Goal: Find contact information: Find contact information

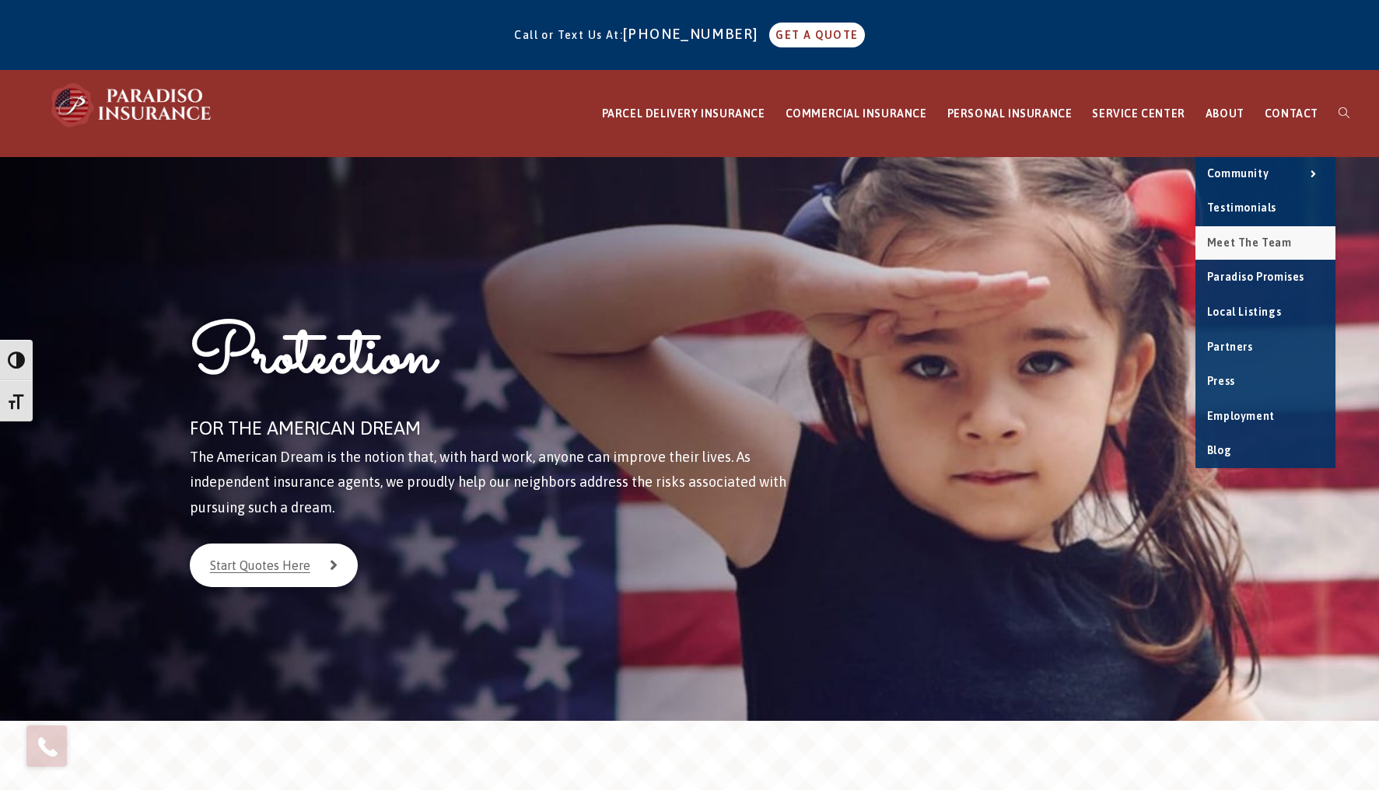
click at [1232, 239] on span "Meet the Team" at bounding box center [1249, 242] width 85 height 12
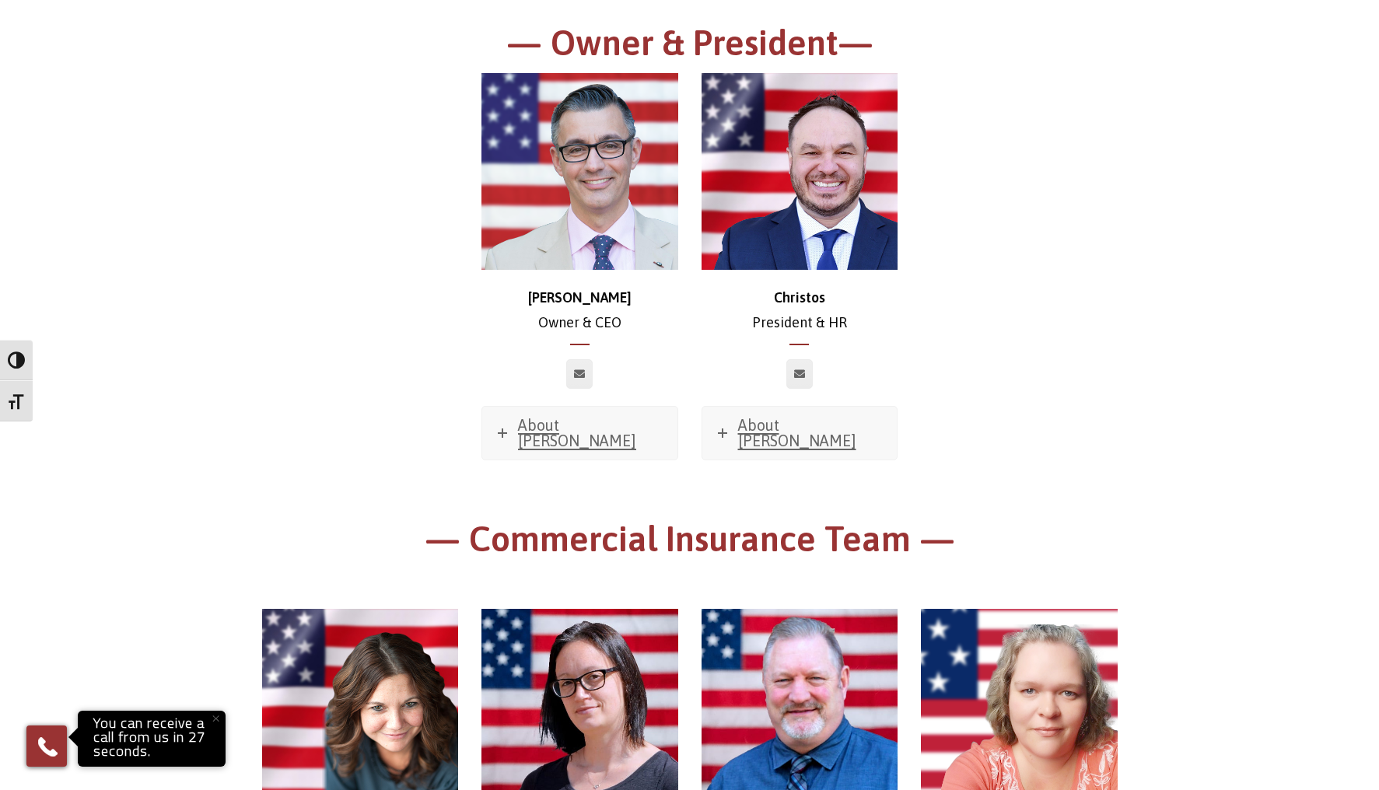
scroll to position [253, 0]
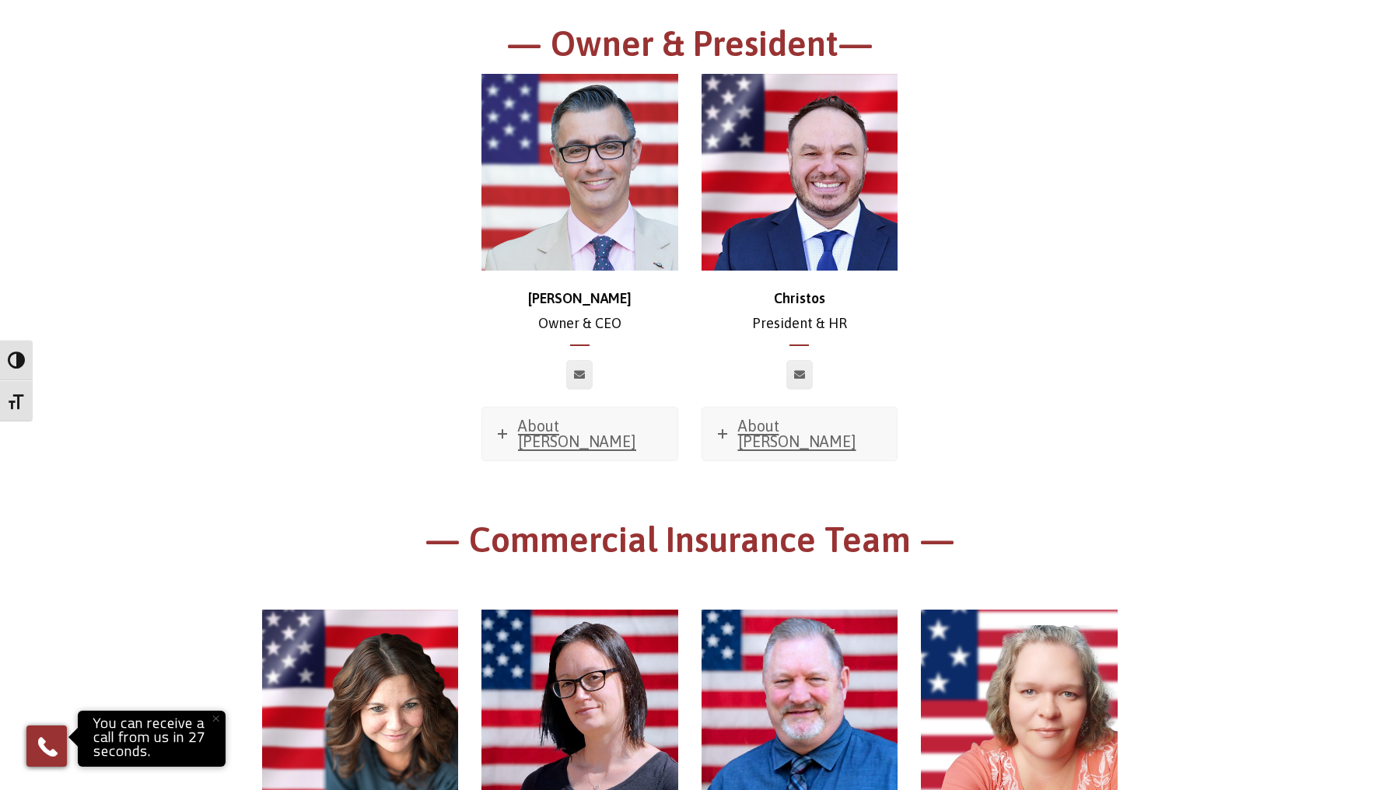
click at [583, 237] on img at bounding box center [579, 172] width 197 height 197
click at [556, 429] on span "About [PERSON_NAME]" at bounding box center [577, 433] width 118 height 33
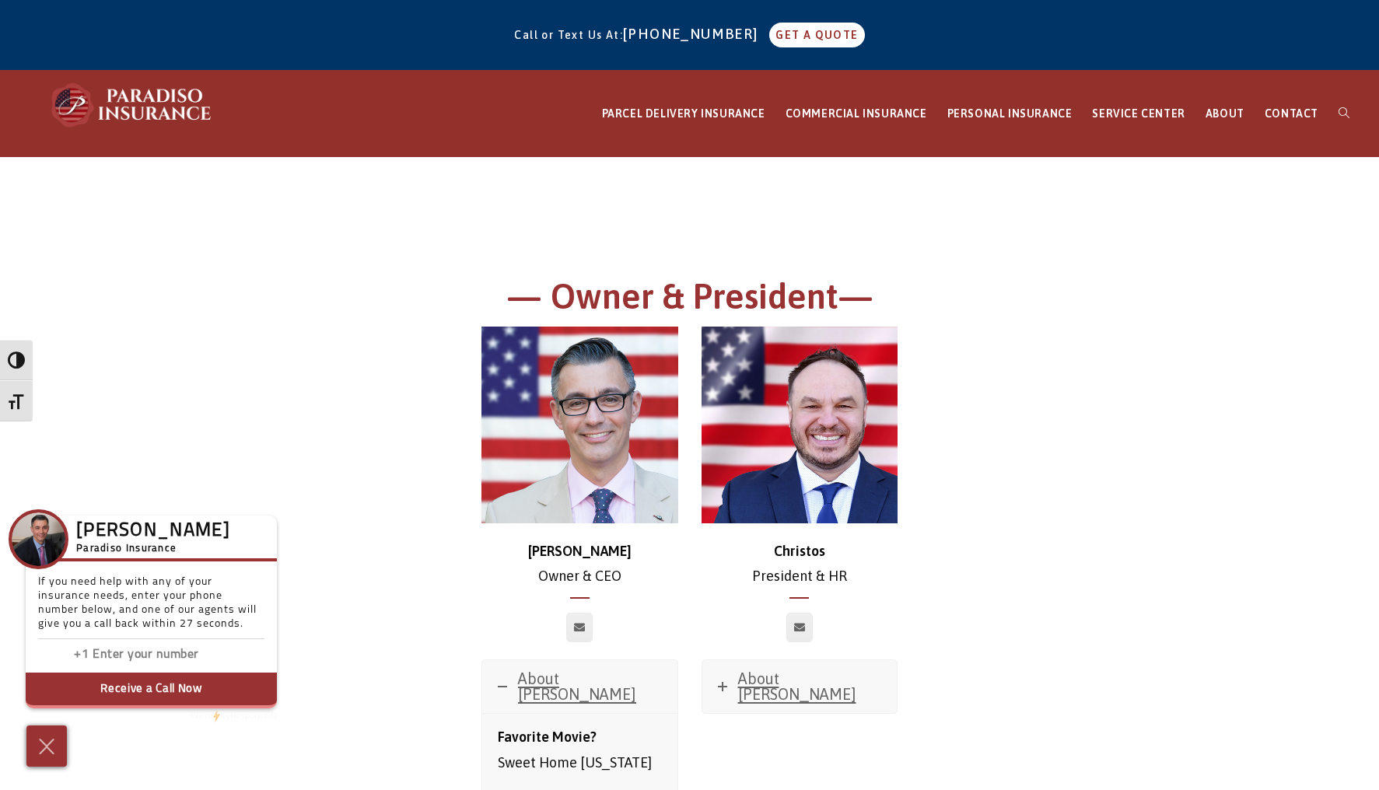
click at [580, 630] on icon at bounding box center [579, 627] width 11 height 9
click at [804, 623] on icon at bounding box center [799, 627] width 11 height 9
drag, startPoint x: 471, startPoint y: 613, endPoint x: 583, endPoint y: 619, distance: 112.2
click at [478, 614] on div at bounding box center [580, 636] width 220 height 47
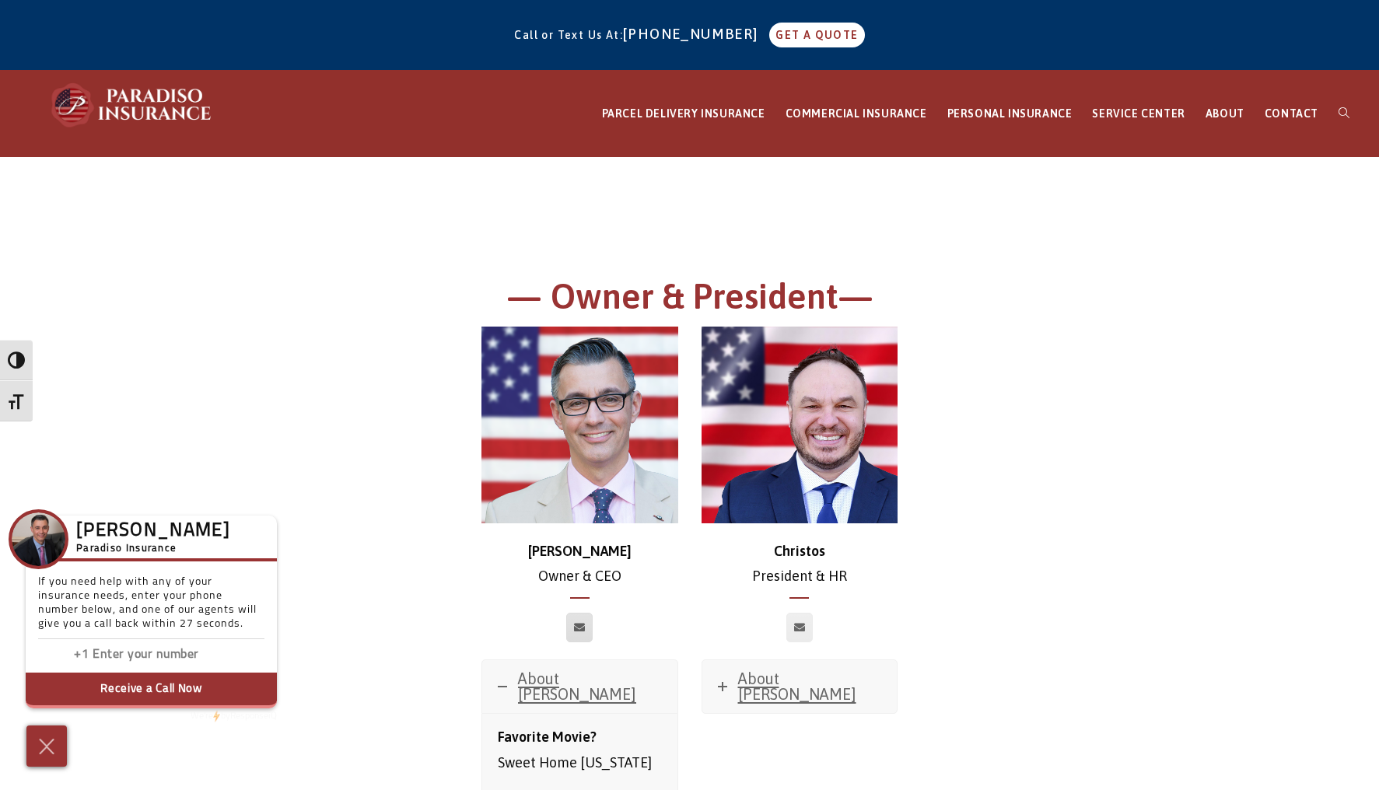
click at [581, 623] on icon at bounding box center [579, 627] width 11 height 9
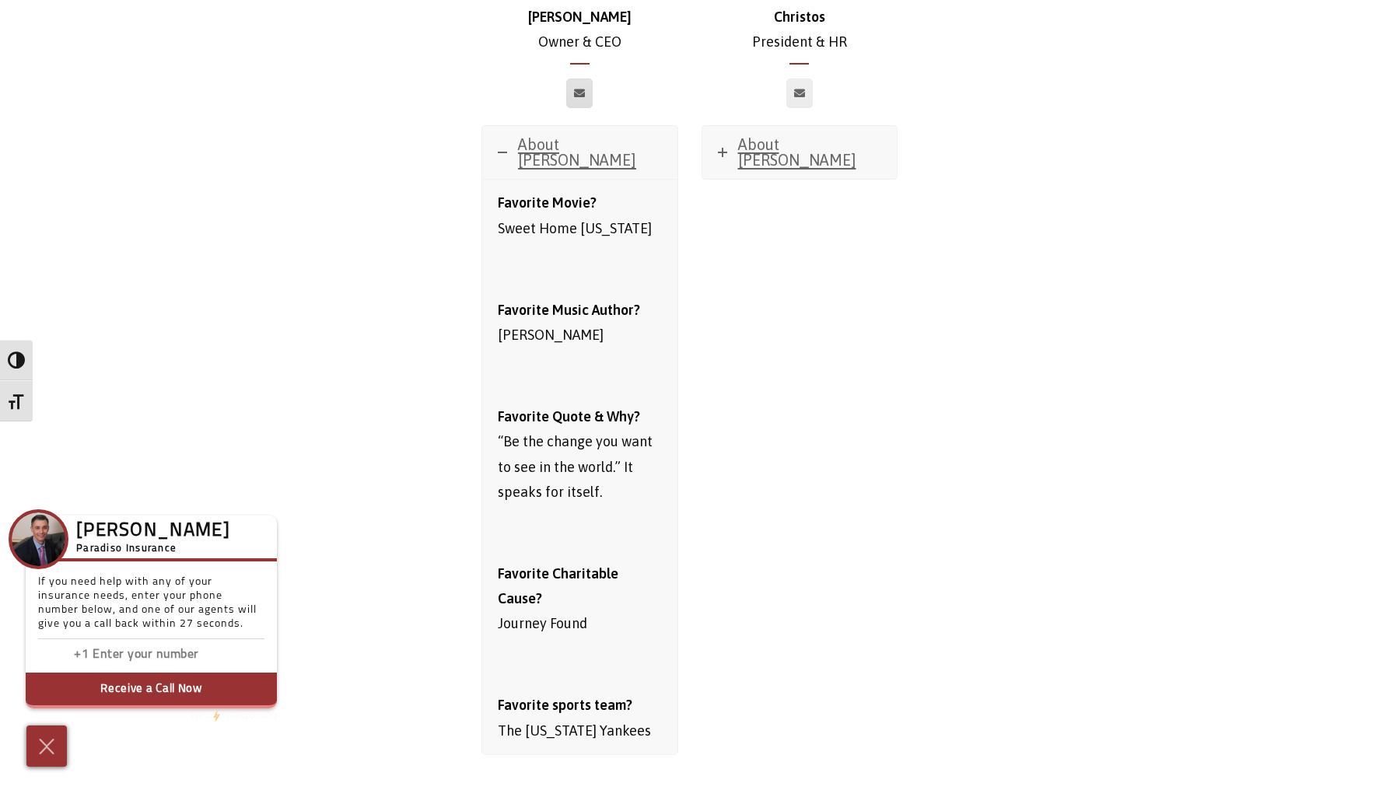
scroll to position [538, 0]
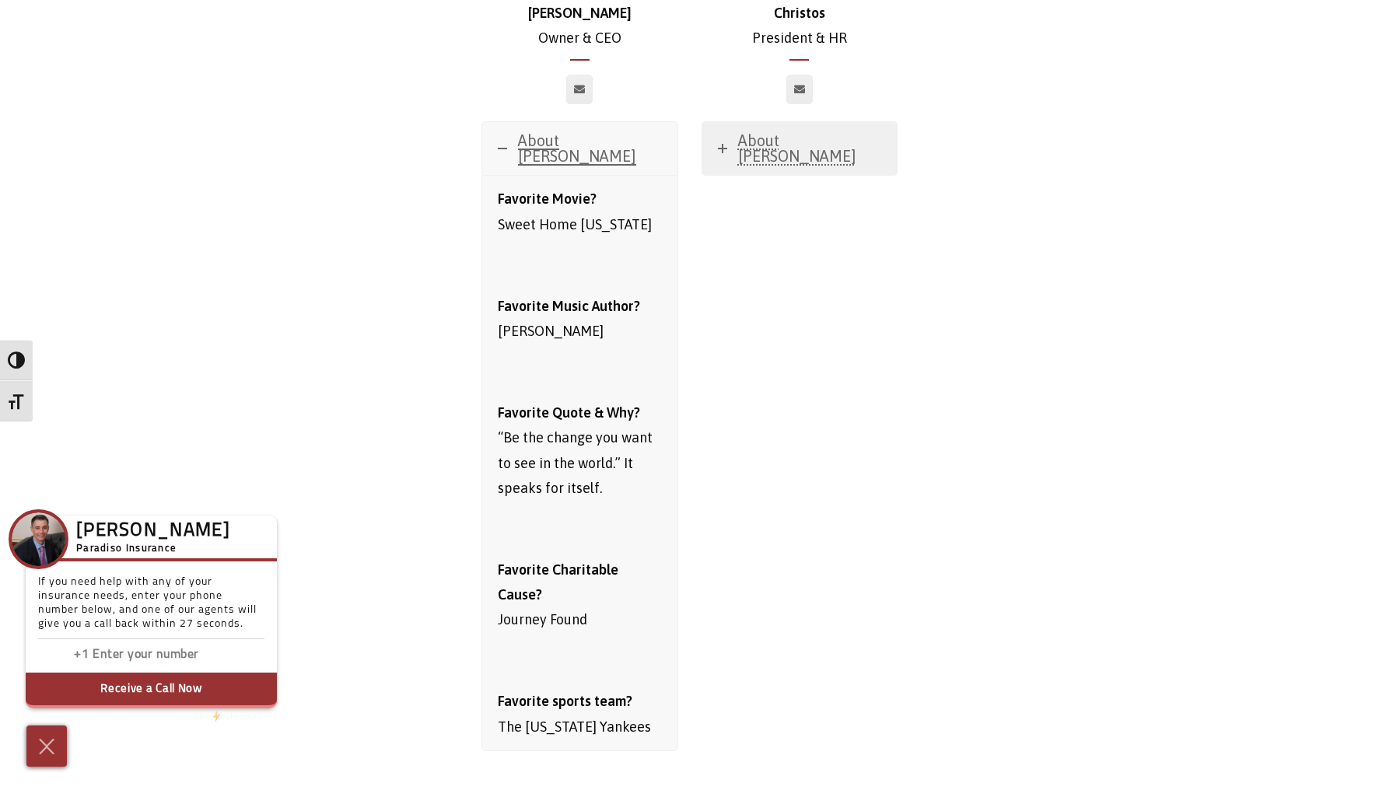
click at [809, 141] on span "About [PERSON_NAME]" at bounding box center [797, 147] width 118 height 33
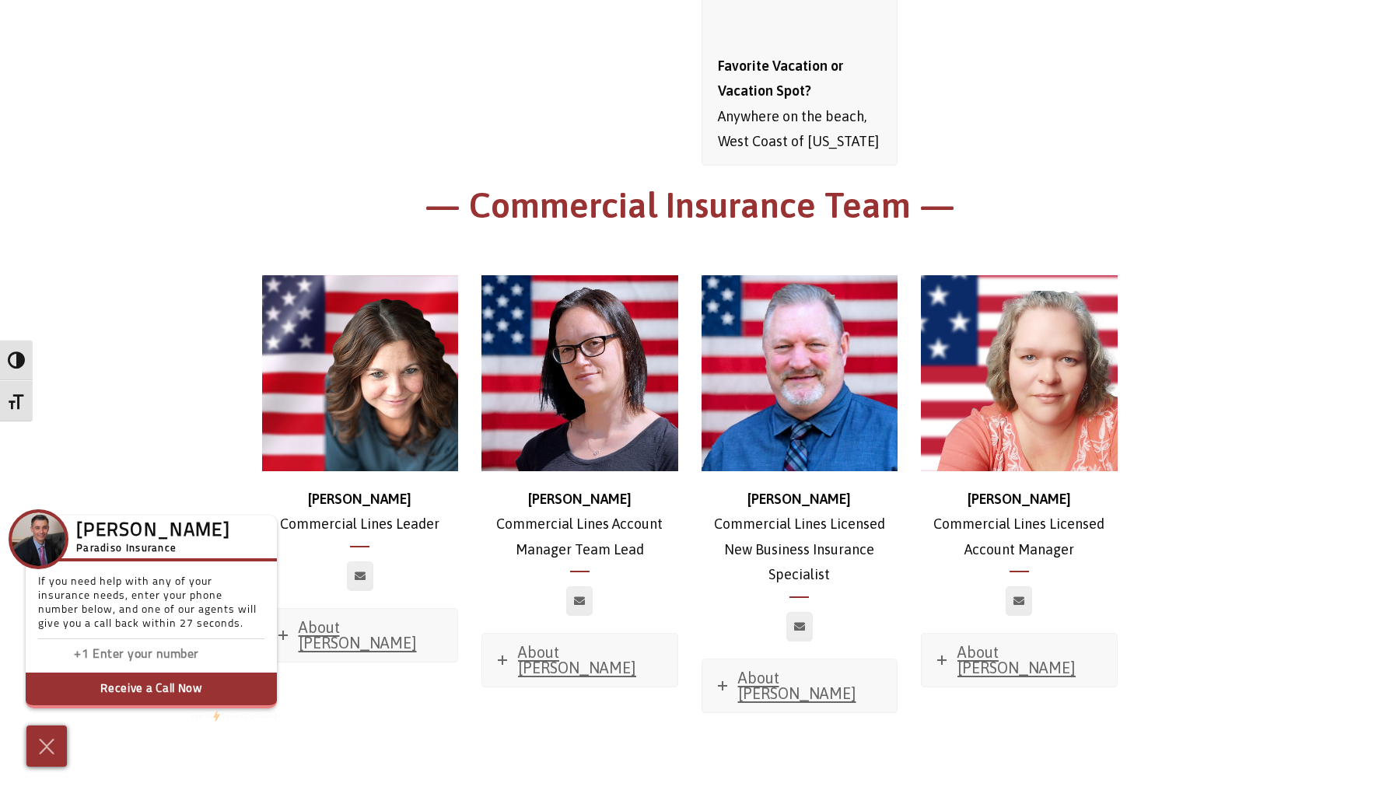
scroll to position [1475, 0]
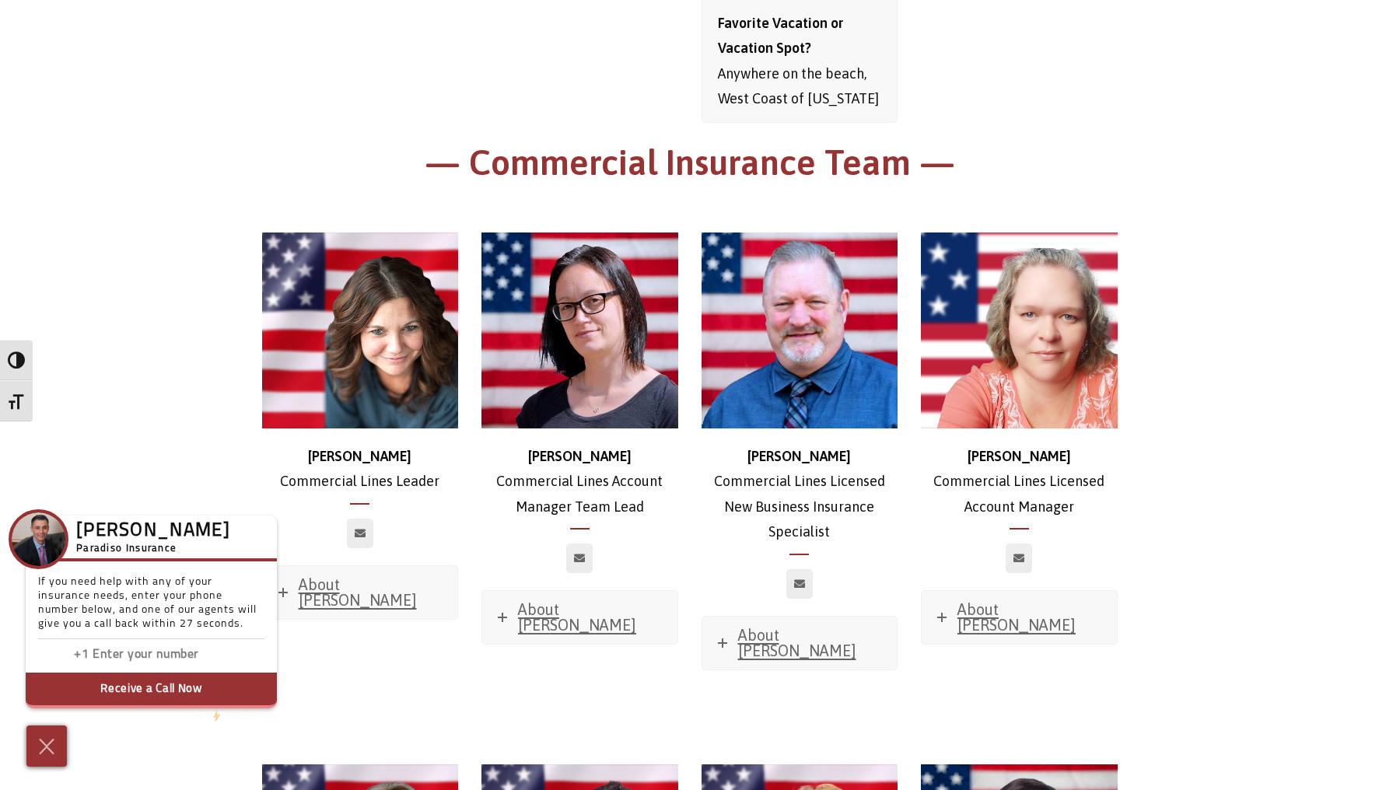
drag, startPoint x: 1153, startPoint y: 439, endPoint x: 1115, endPoint y: 439, distance: 38.1
click at [1025, 544] on link at bounding box center [1019, 559] width 26 height 30
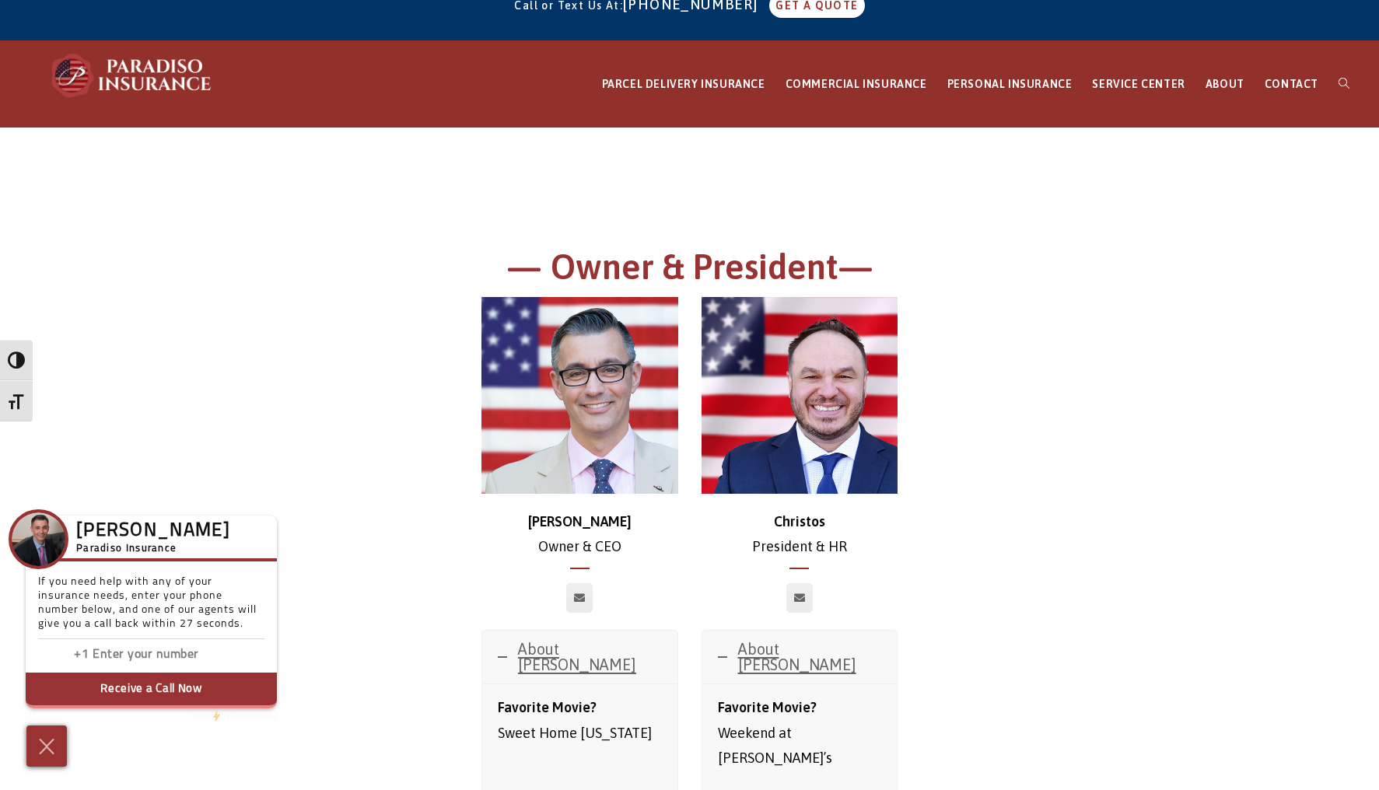
scroll to position [32, 0]
